Goal: Information Seeking & Learning: Learn about a topic

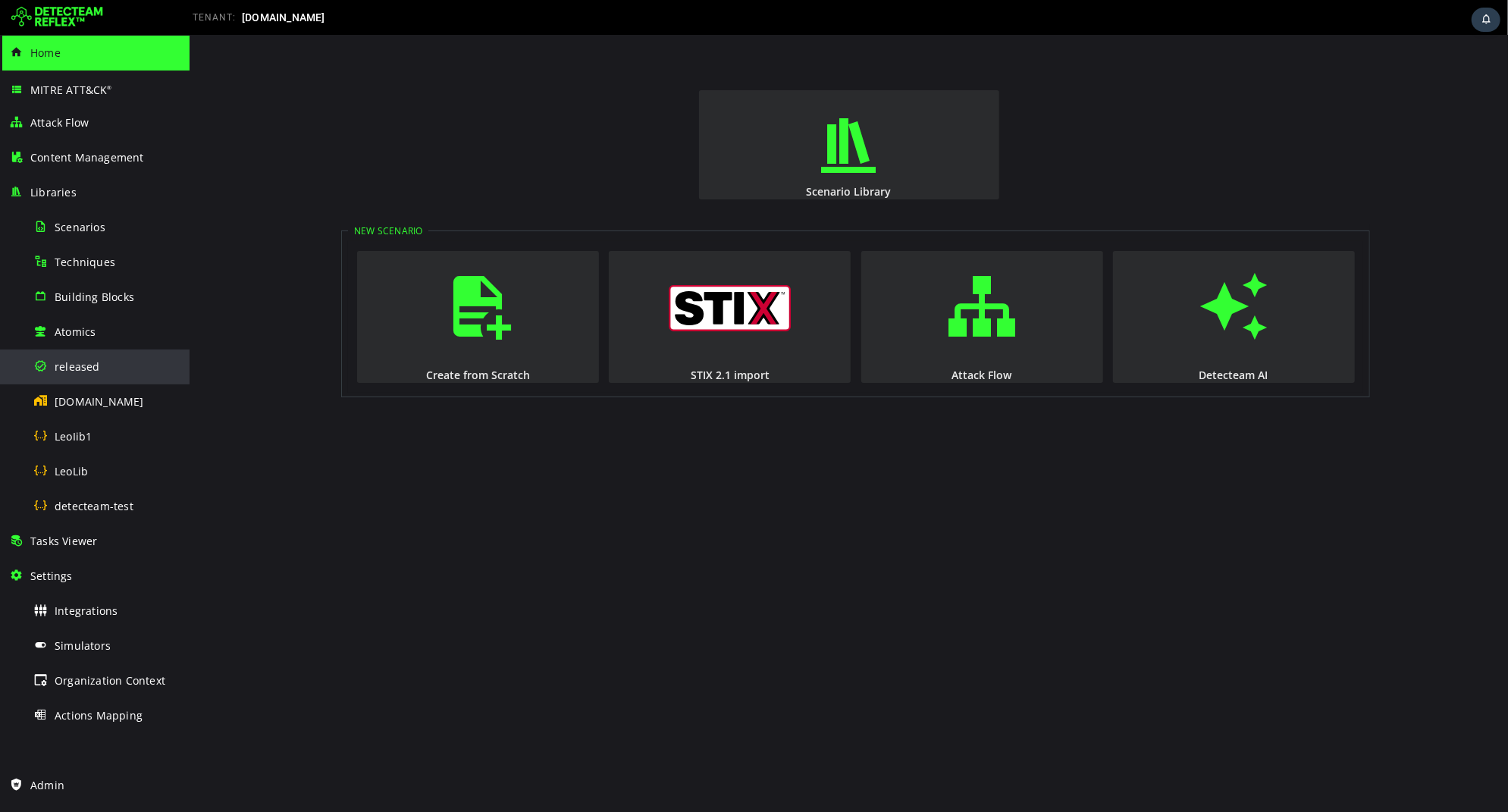
click at [73, 361] on span "released" at bounding box center [77, 366] width 46 height 14
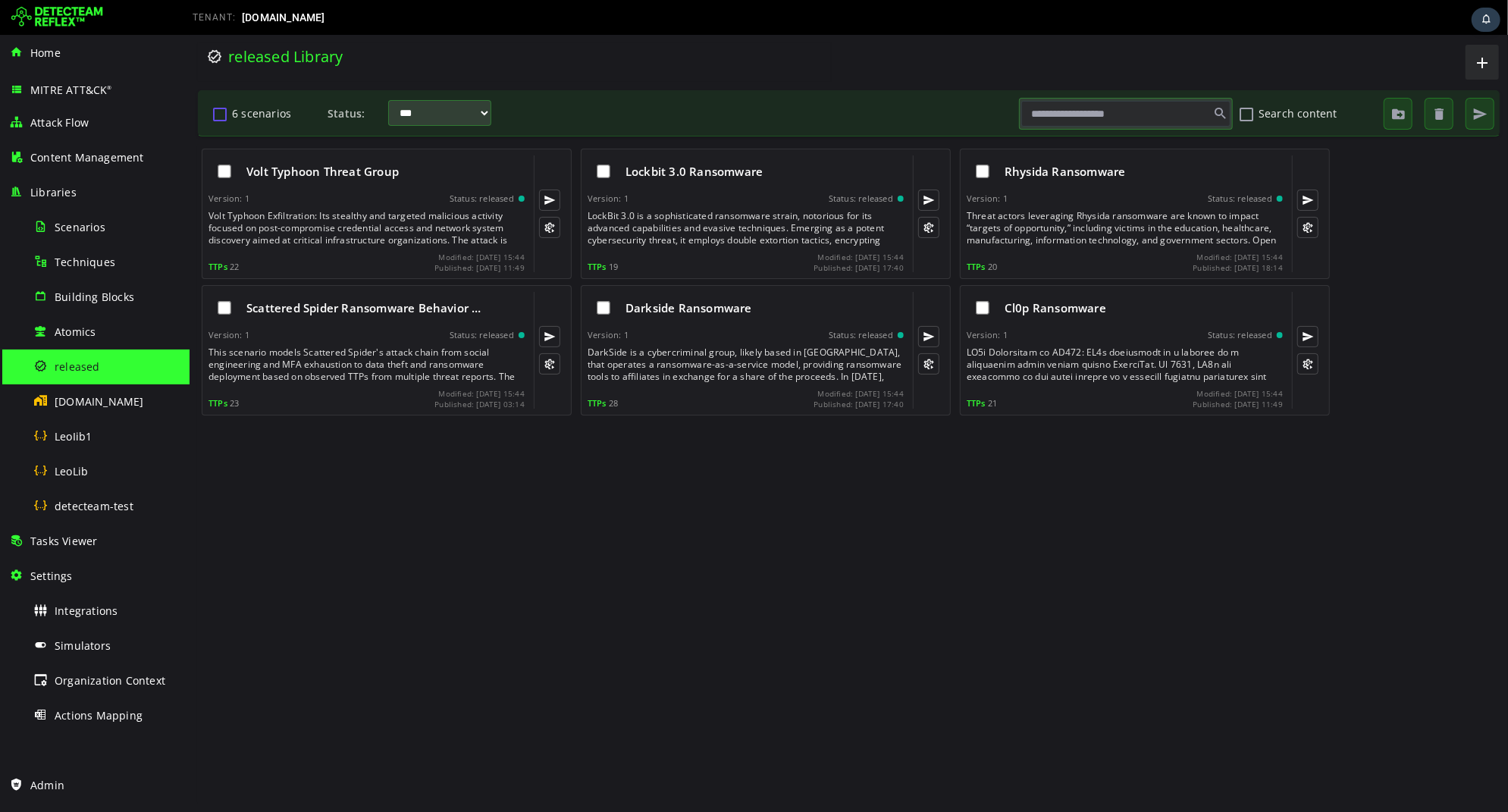
click at [216, 112] on button "6 scenarios" at bounding box center [218, 113] width 18 height 26
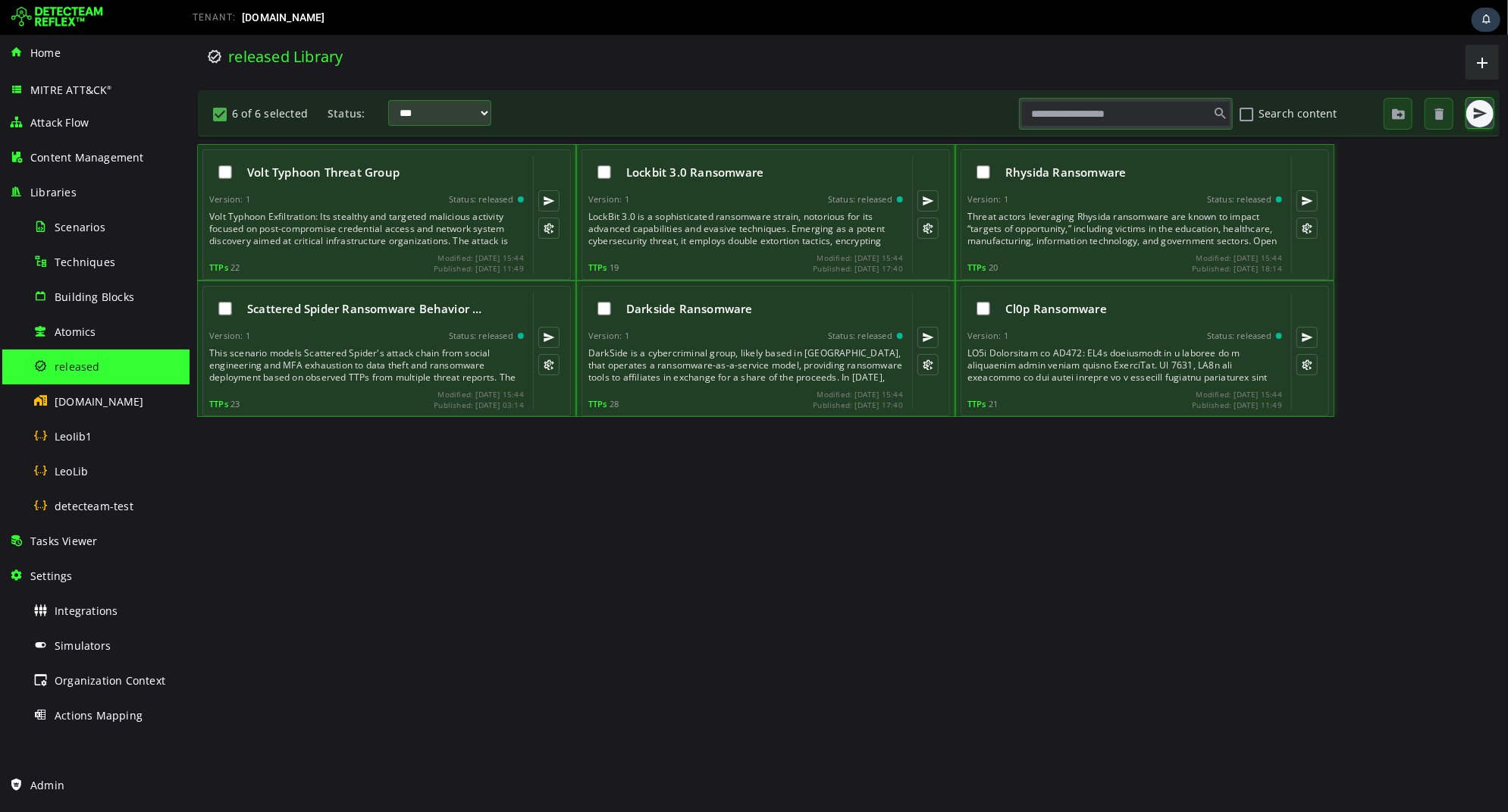
click at [1481, 120] on span "button" at bounding box center [1478, 113] width 15 height 15
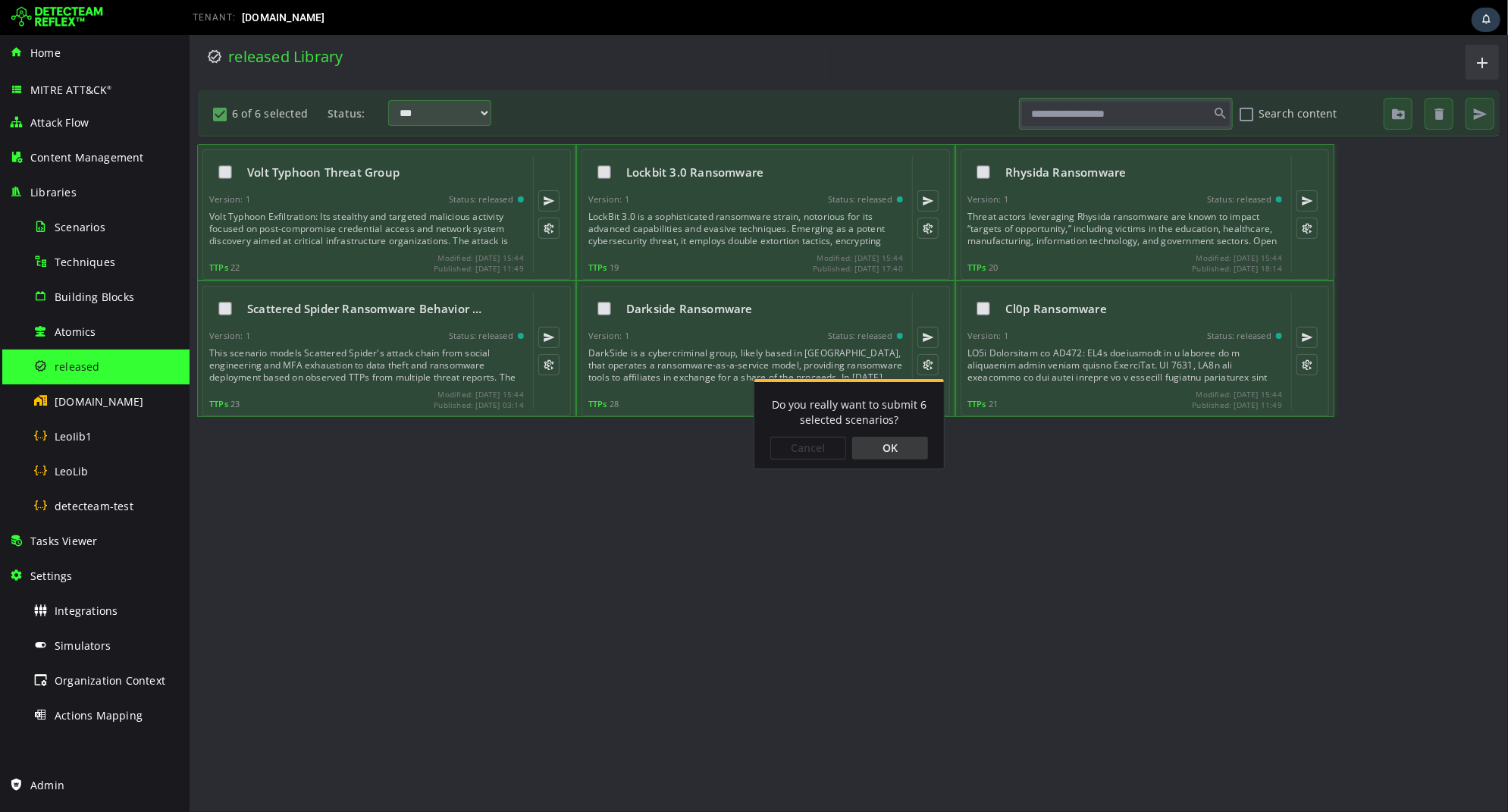
click at [902, 450] on div "OK" at bounding box center [889, 448] width 76 height 23
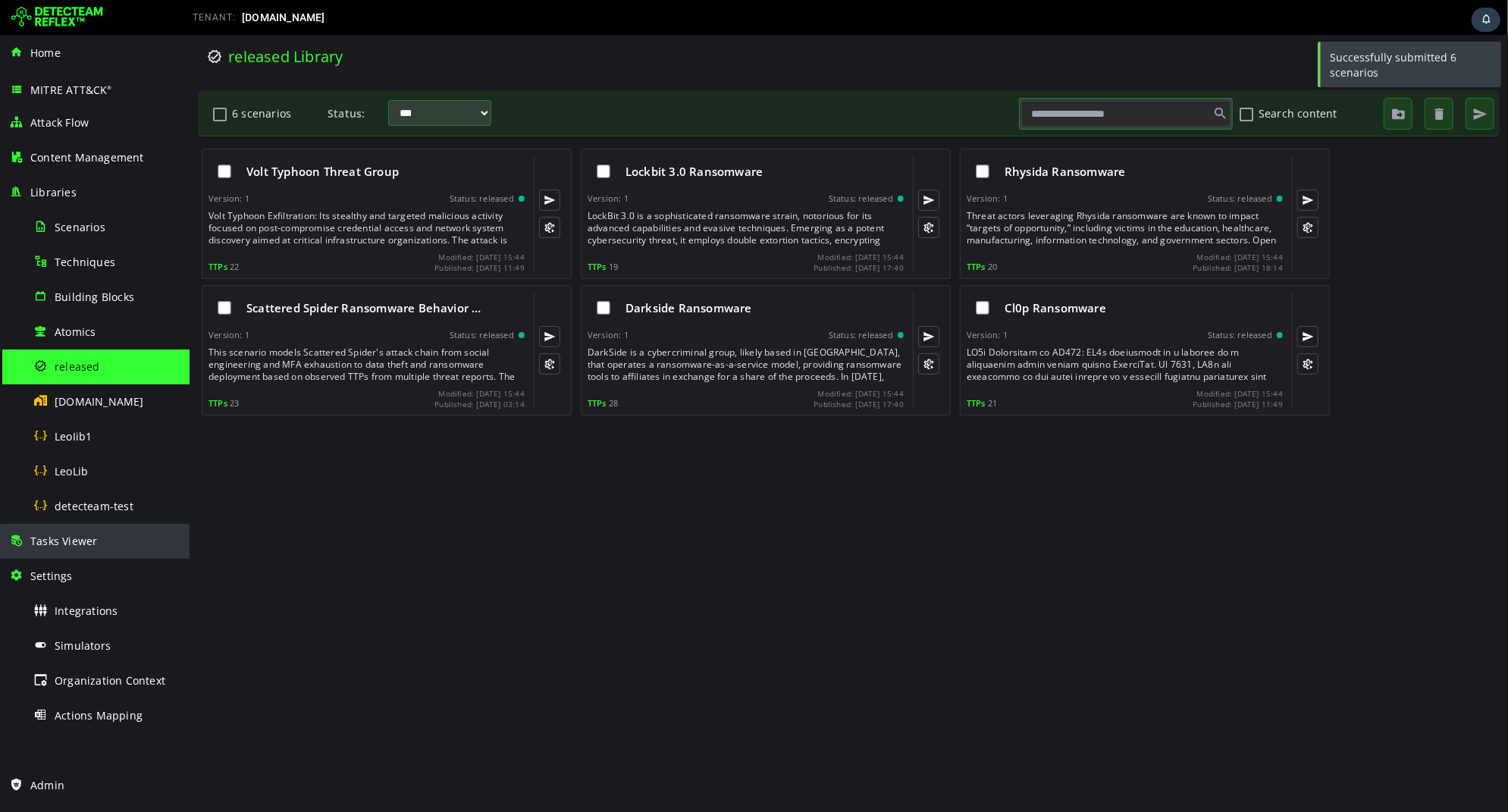
click at [120, 554] on div "Tasks Viewer" at bounding box center [95, 540] width 172 height 35
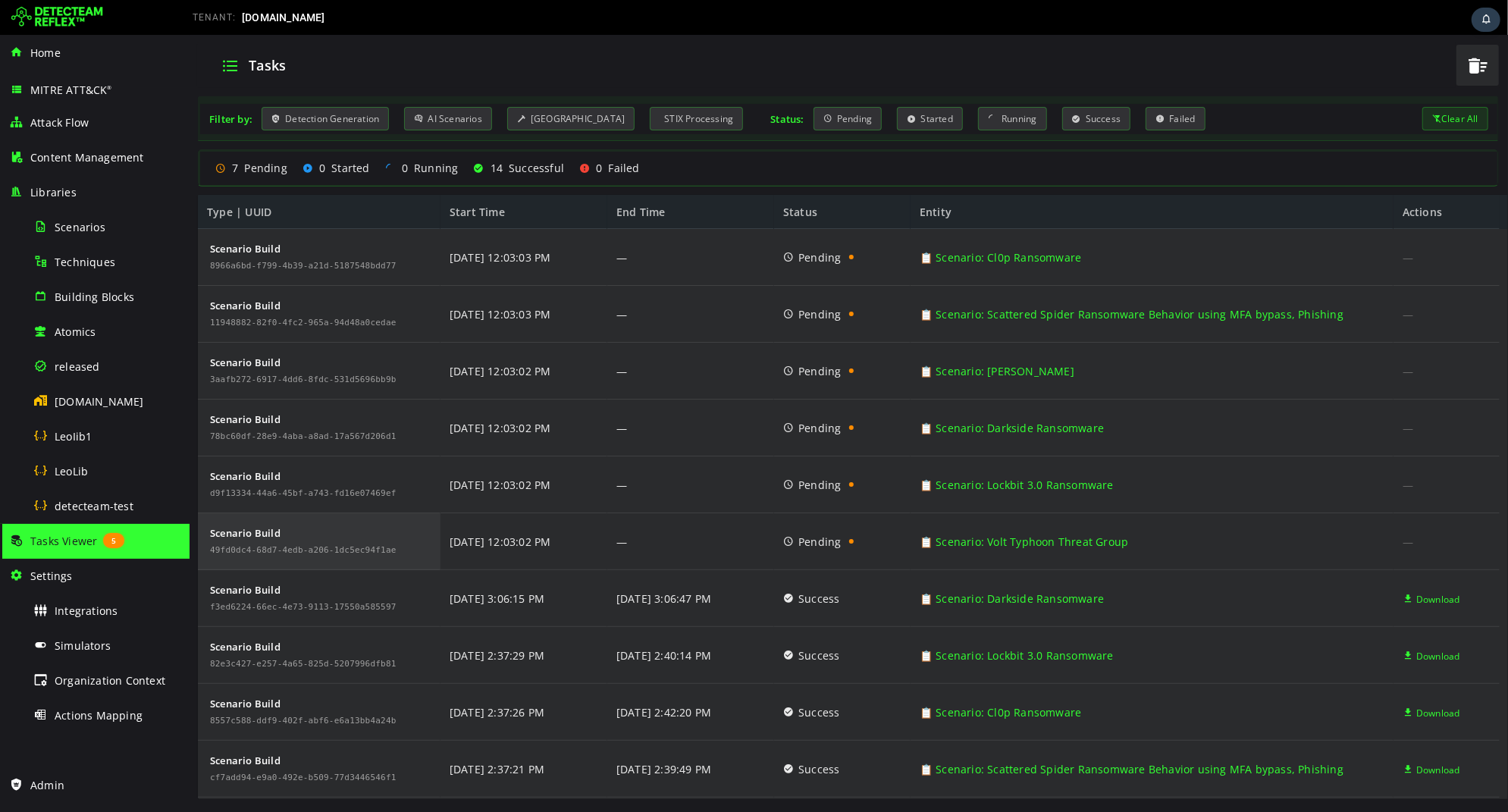
scroll to position [111, 0]
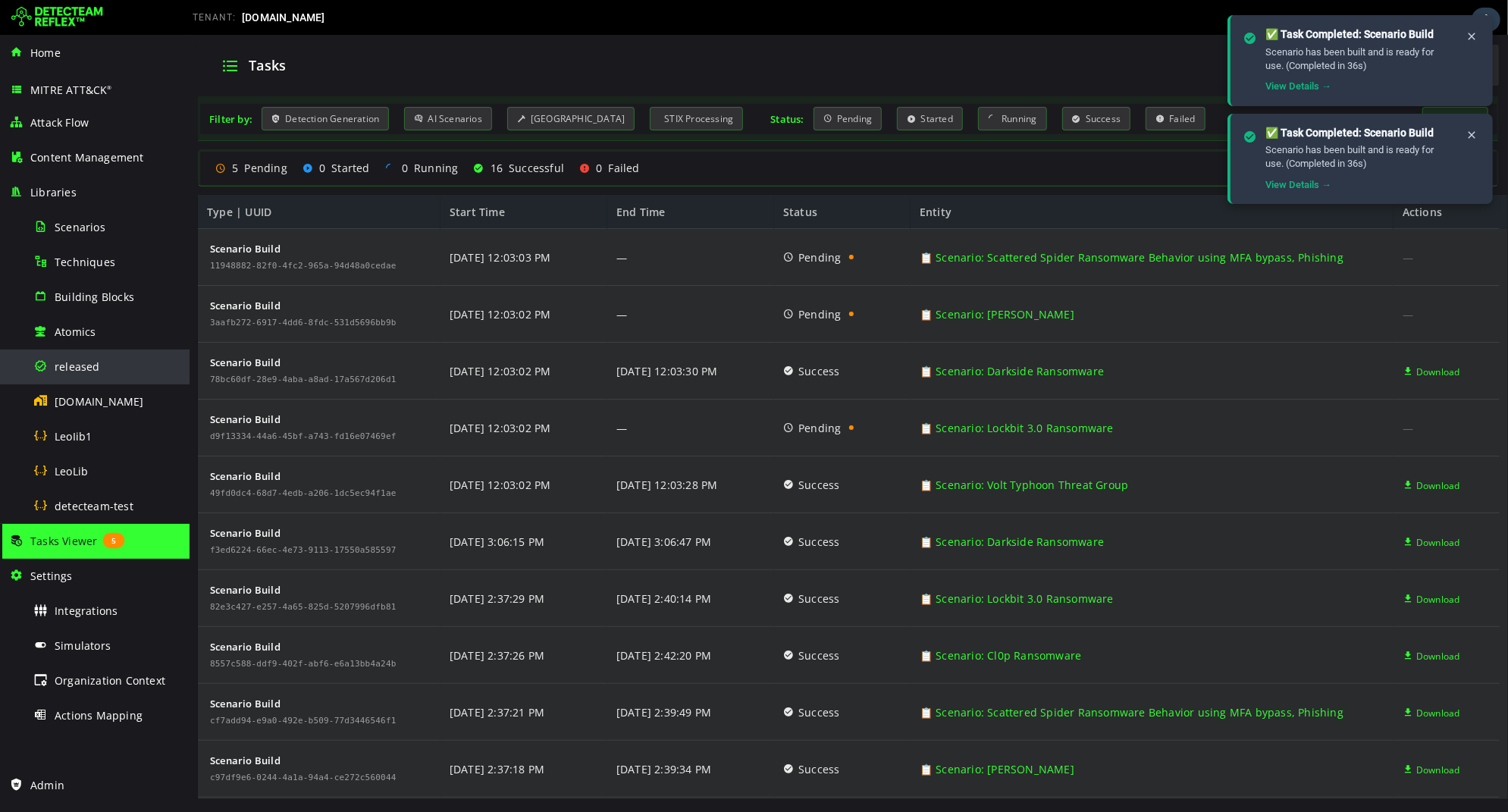
click at [79, 356] on div "released" at bounding box center [107, 367] width 147 height 34
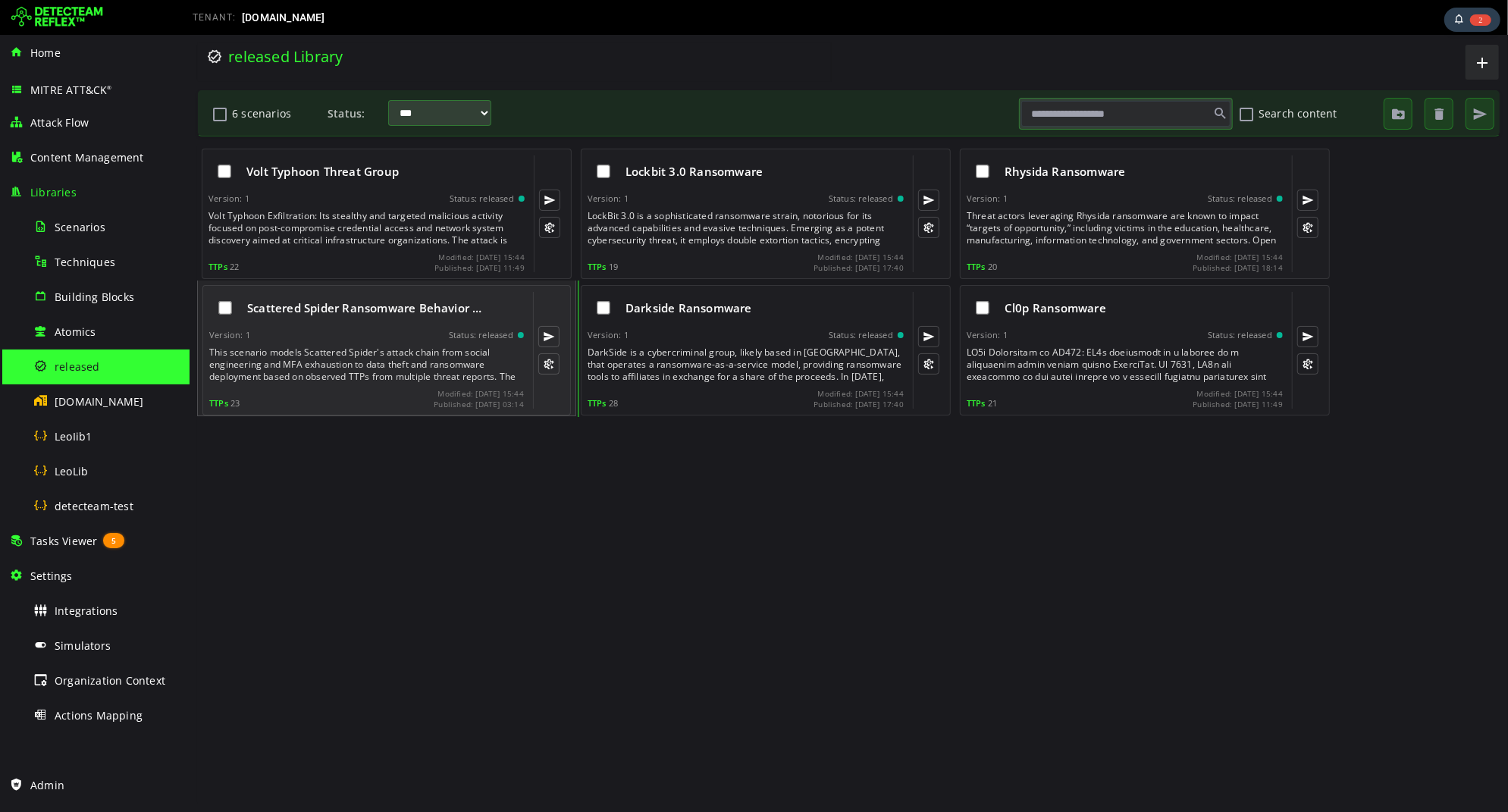
click at [286, 368] on div "This scenario models Scattered Spider's attack chain from social engineering an…" at bounding box center [367, 364] width 317 height 36
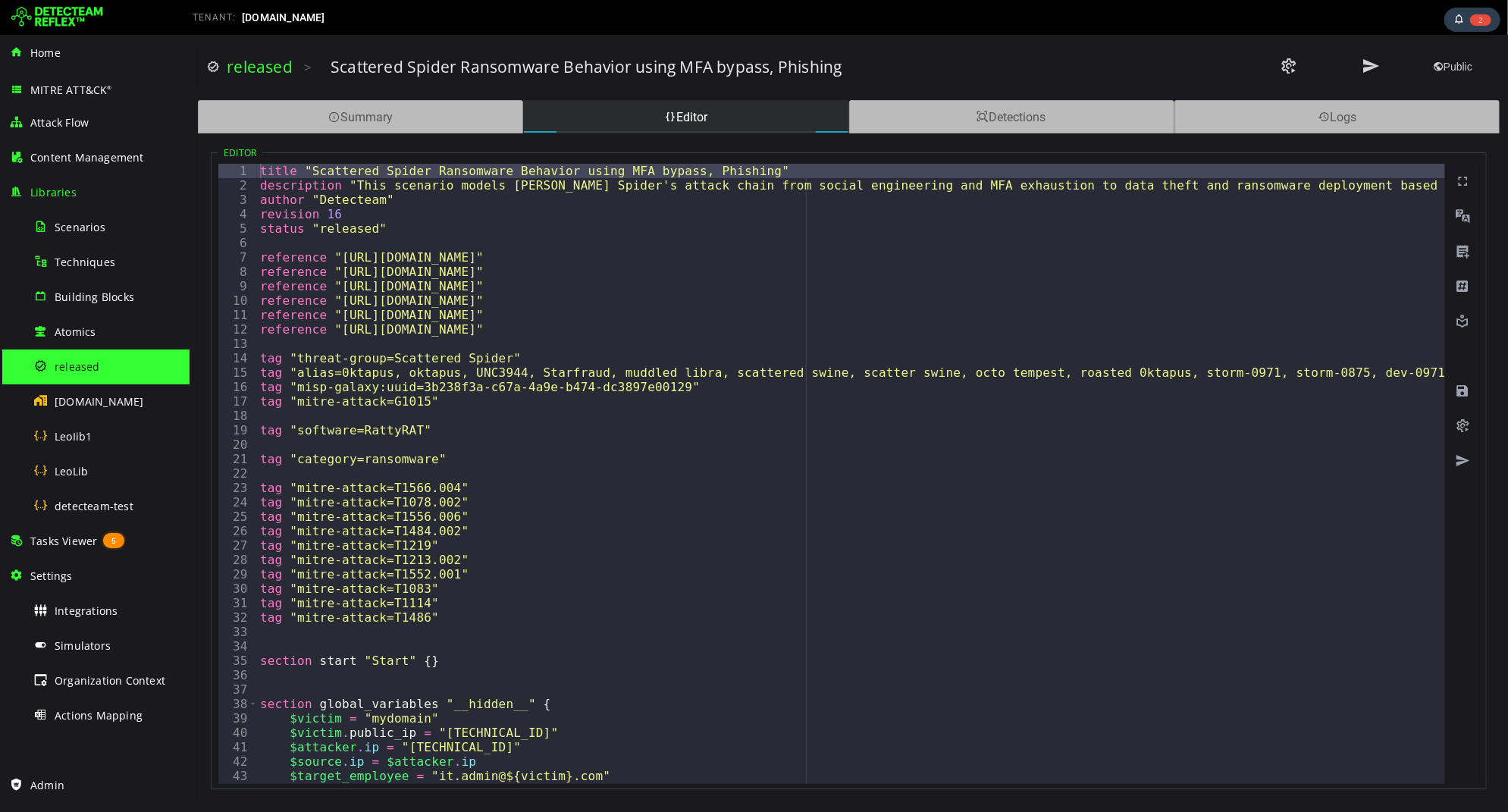
type textarea "**********"
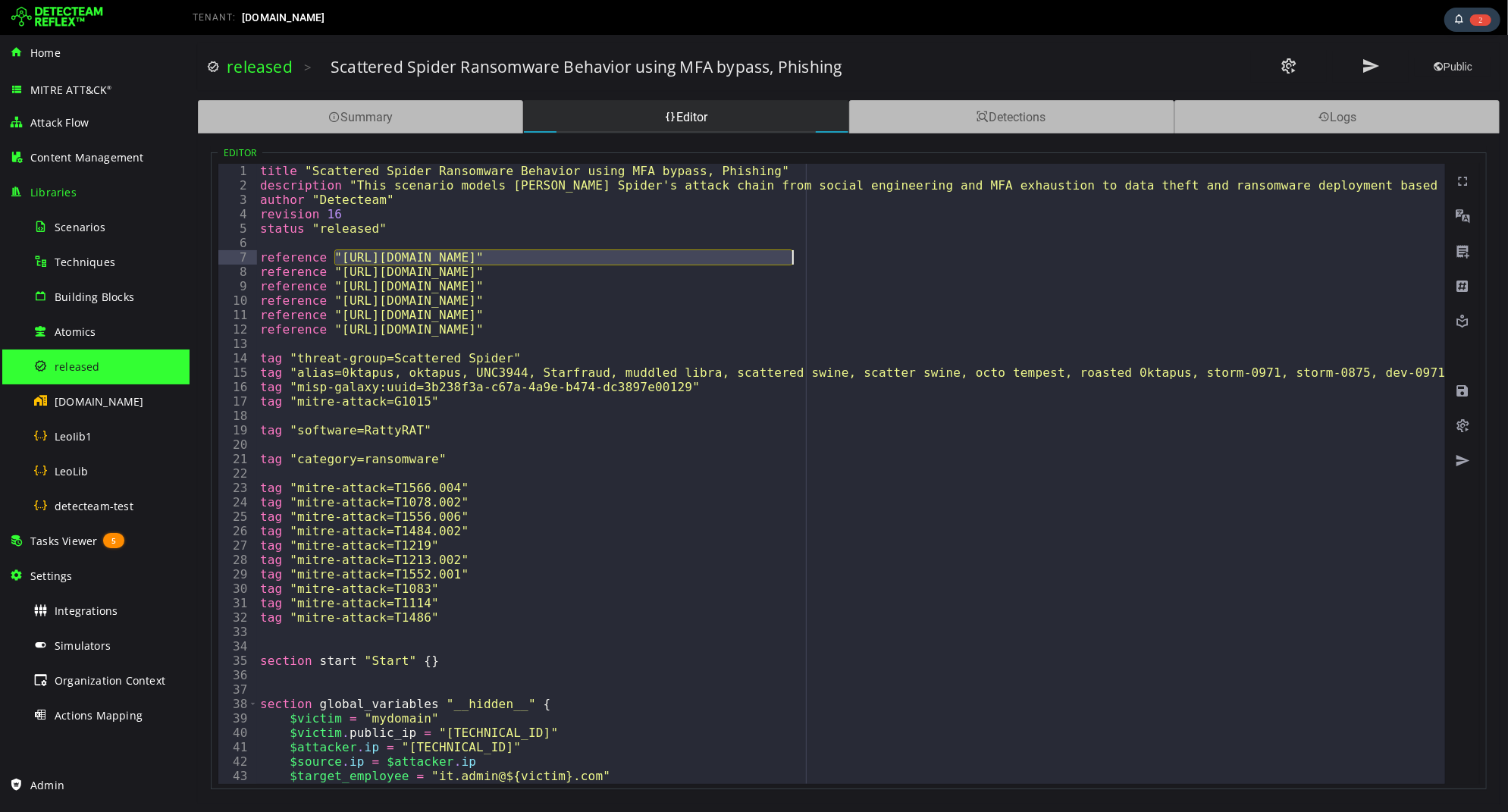
drag, startPoint x: 336, startPoint y: 257, endPoint x: 791, endPoint y: 259, distance: 455.0
click at [87, 17] on img at bounding box center [57, 17] width 92 height 24
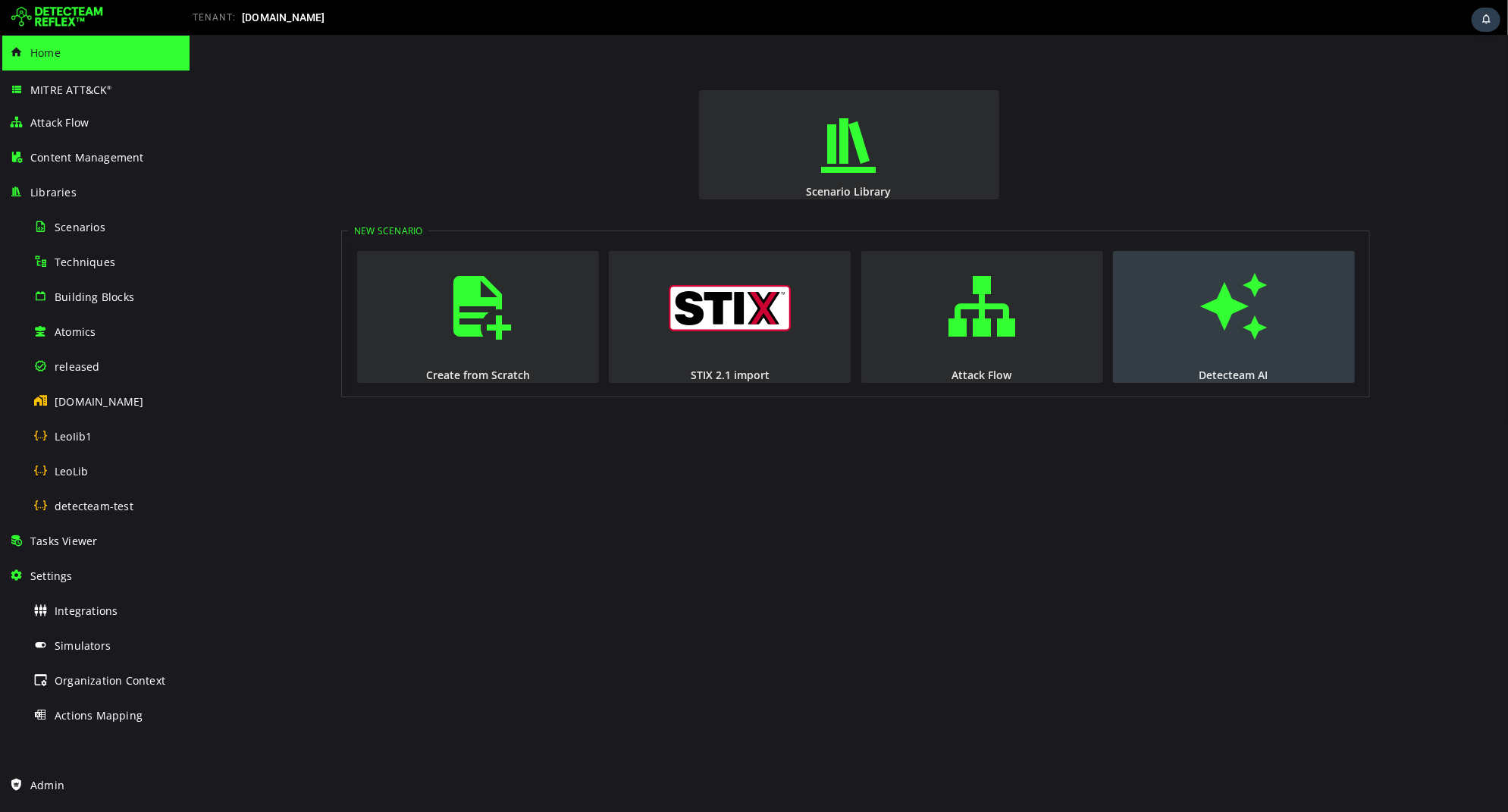
click at [1225, 335] on span "button" at bounding box center [1233, 306] width 15 height 103
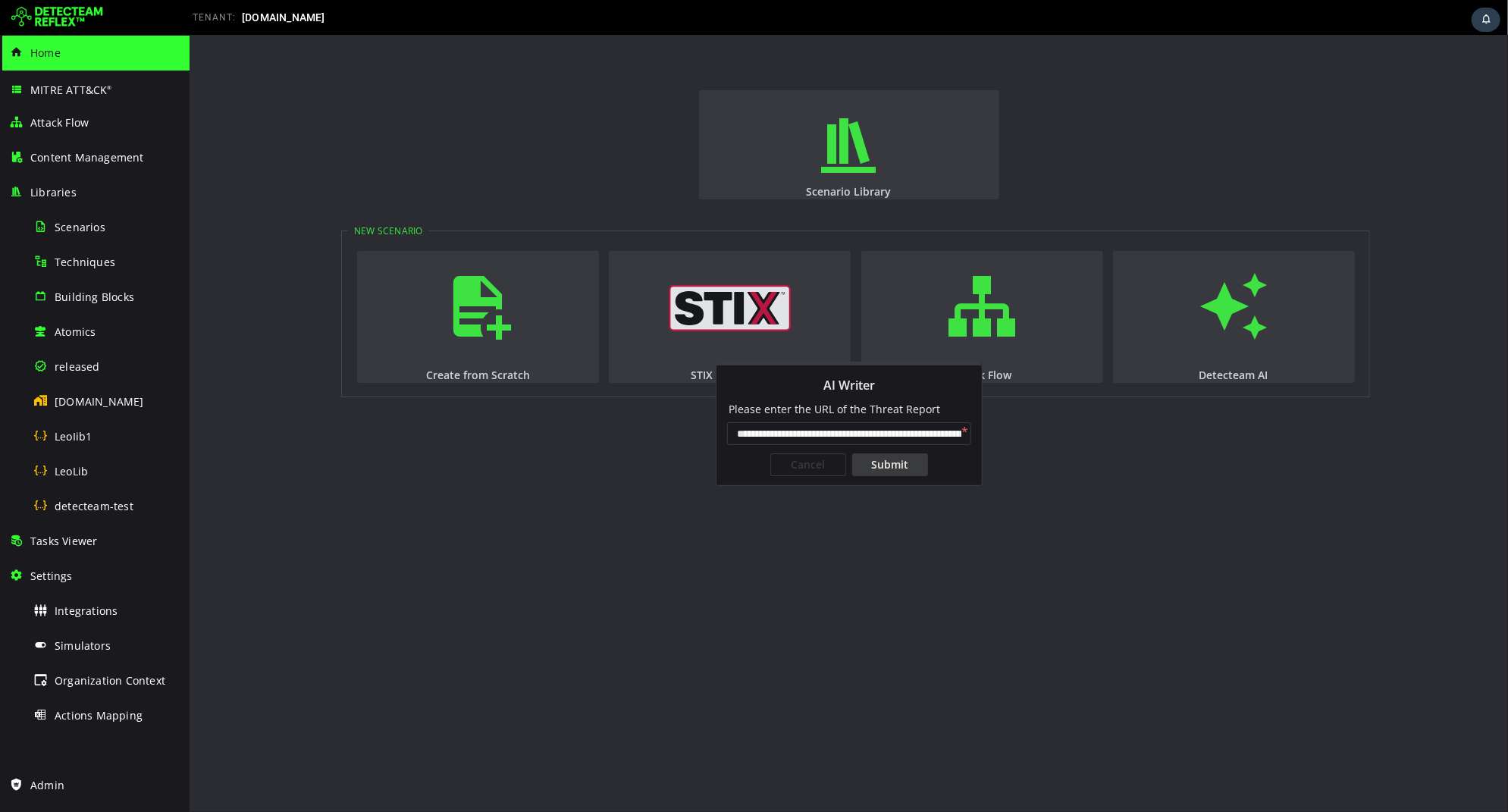
scroll to position [0, 121]
type input "**********"
click at [873, 466] on div "Submit" at bounding box center [889, 465] width 76 height 23
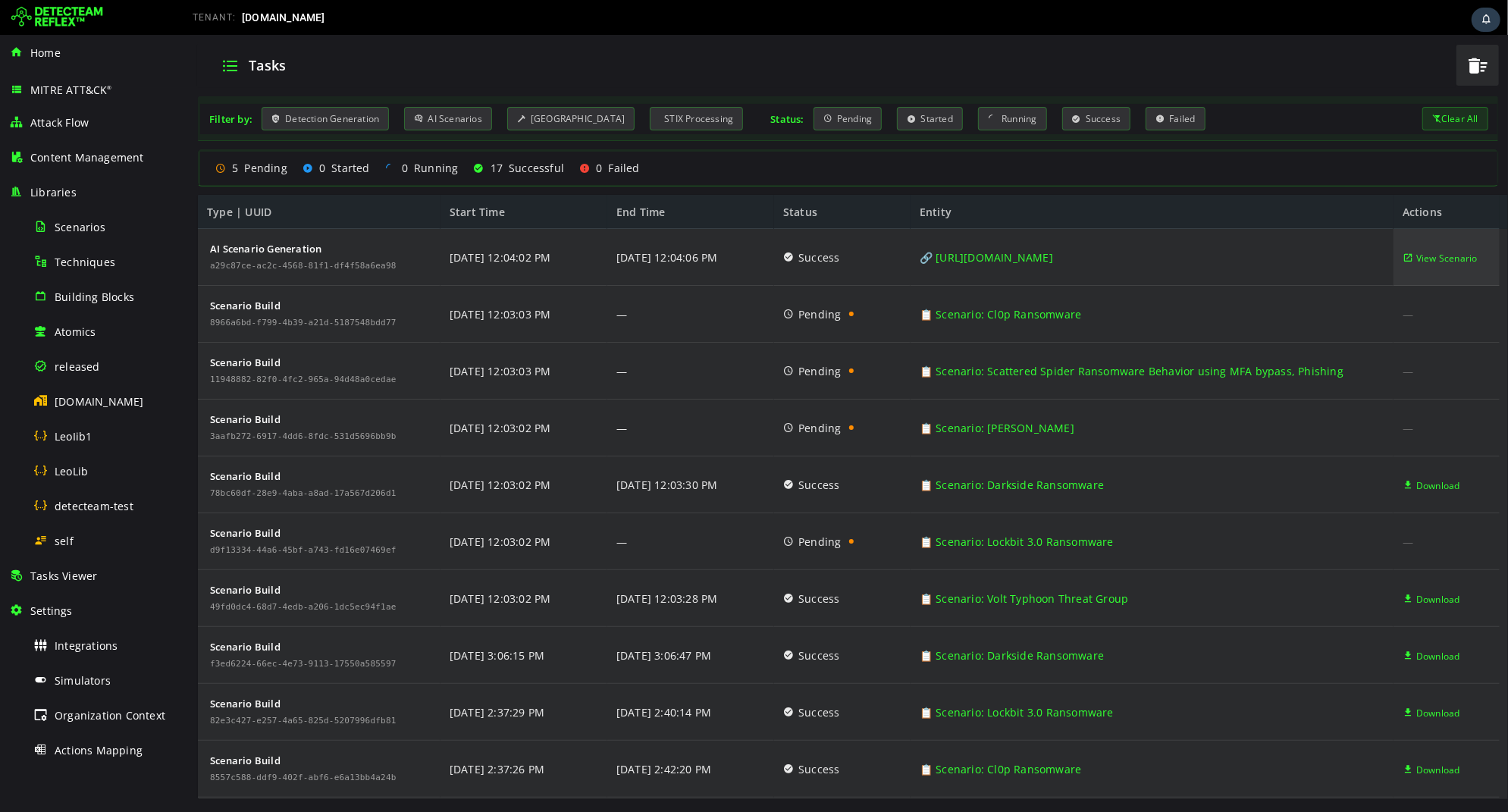
click at [1423, 262] on span "View Scenario" at bounding box center [1446, 258] width 61 height 57
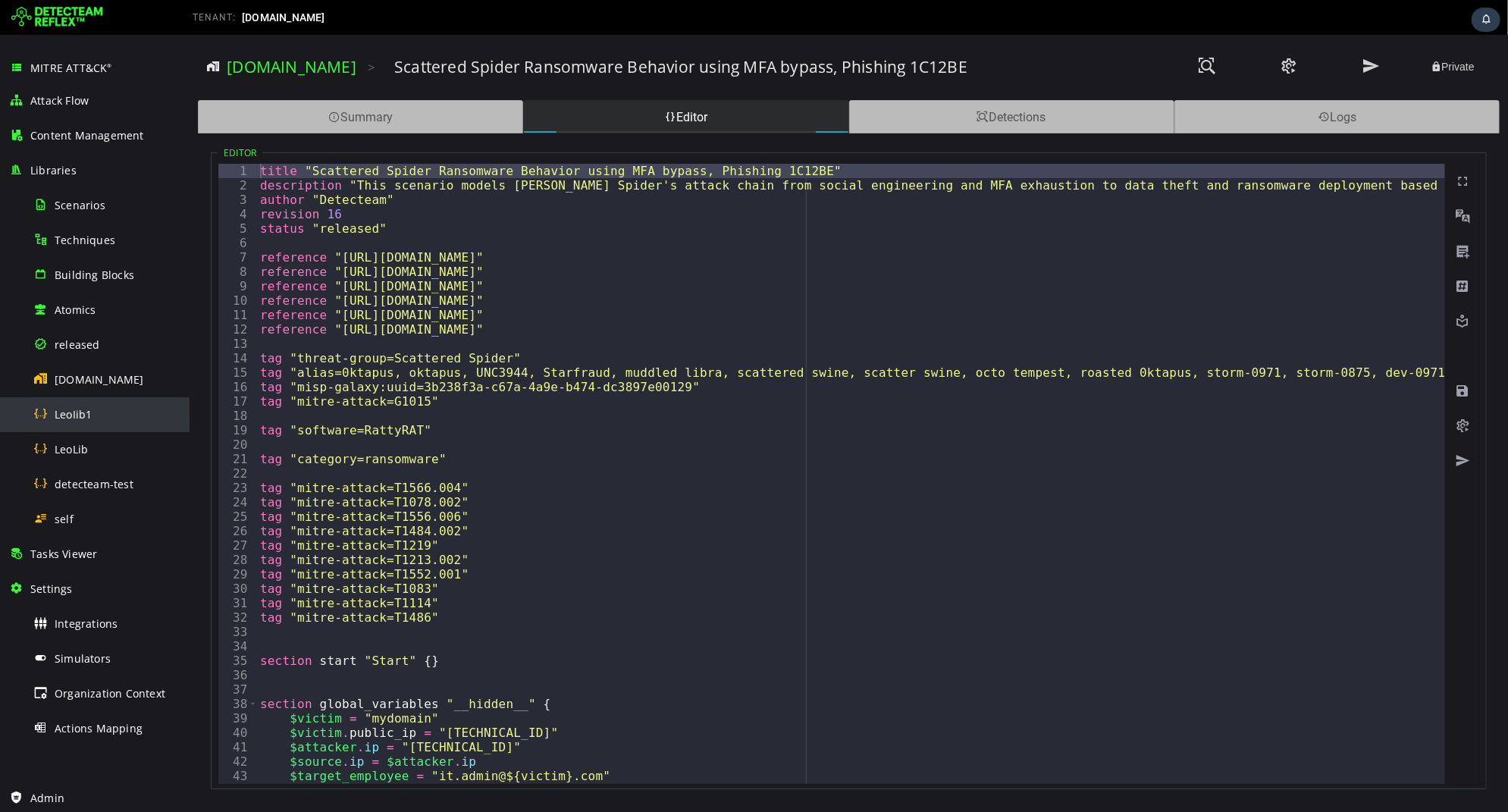
scroll to position [26, 0]
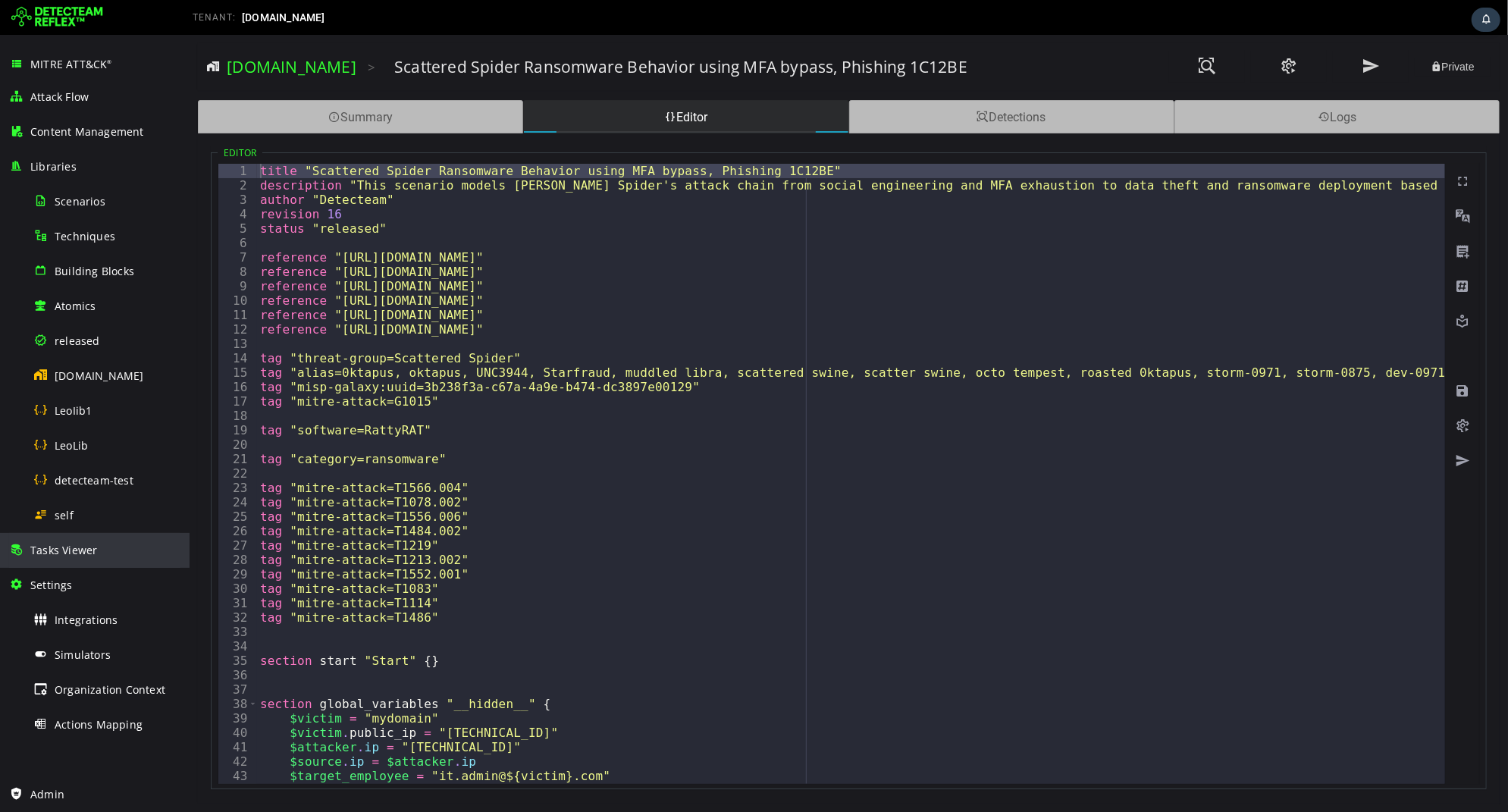
click at [65, 542] on span "Tasks Viewer" at bounding box center [64, 549] width 67 height 14
